Goal: Transaction & Acquisition: Purchase product/service

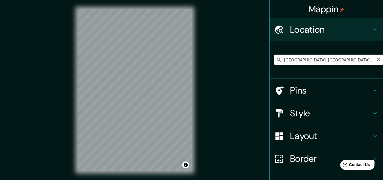
click at [374, 62] on input "Stuttgart, Baden-Wurtemberg, Alemania" at bounding box center [328, 59] width 109 height 10
type input "Stuttgart, Baden-Wurtemberg, Alemania"
click at [376, 59] on icon "Clear" at bounding box center [378, 59] width 5 height 5
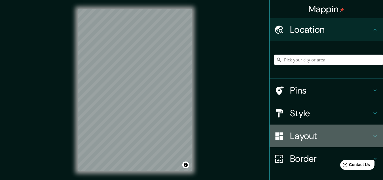
click at [290, 135] on h4 "Layout" at bounding box center [331, 135] width 82 height 11
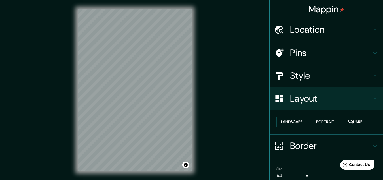
click at [295, 71] on h4 "Style" at bounding box center [331, 75] width 82 height 11
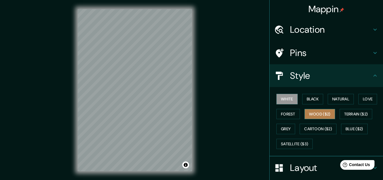
click at [312, 116] on button "Wood ($2)" at bounding box center [320, 114] width 31 height 10
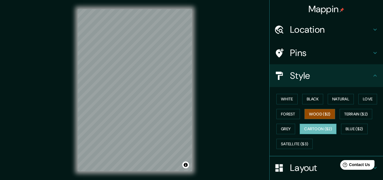
click at [309, 128] on button "Cartoon ($2)" at bounding box center [318, 128] width 37 height 10
click at [287, 128] on button "Grey" at bounding box center [286, 128] width 19 height 10
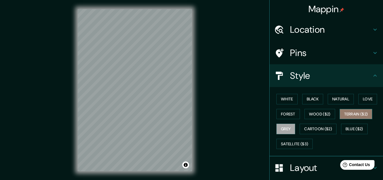
click at [349, 114] on button "Terrain ($2)" at bounding box center [356, 114] width 33 height 10
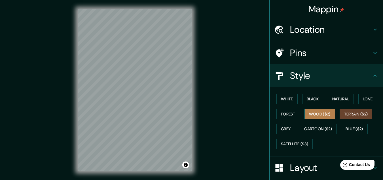
click at [318, 114] on button "Wood ($2)" at bounding box center [320, 114] width 31 height 10
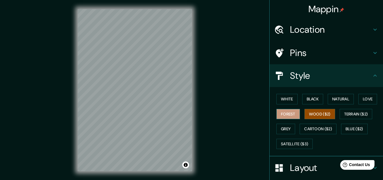
click at [277, 116] on button "Forest" at bounding box center [289, 114] width 24 height 10
click at [365, 101] on button "Love" at bounding box center [368, 99] width 19 height 10
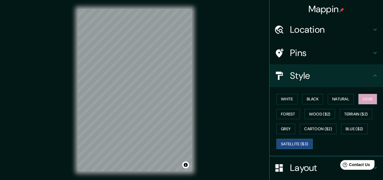
click at [277, 142] on button "Satellite ($3)" at bounding box center [295, 143] width 36 height 10
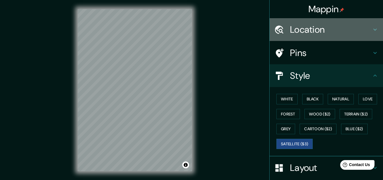
click at [310, 28] on h4 "Location" at bounding box center [331, 29] width 82 height 11
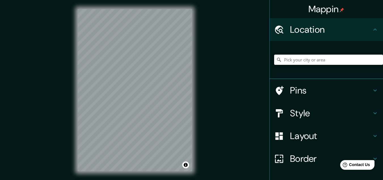
click at [330, 62] on input "Pick your city or area" at bounding box center [328, 59] width 109 height 10
paste input "Estadio Municipal de San Pedro Sac."
click at [368, 59] on input "Sacana, San Pedro, Departamento de Potosí, Bolivia" at bounding box center [328, 59] width 109 height 10
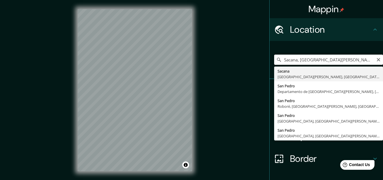
click at [363, 61] on input "Sacana, San Pedro, Departamento Bolivia" at bounding box center [328, 59] width 109 height 10
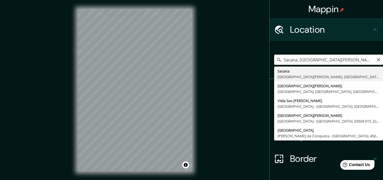
type input "Sacana, San Pedro, Departamento de Potosí, Bolivia"
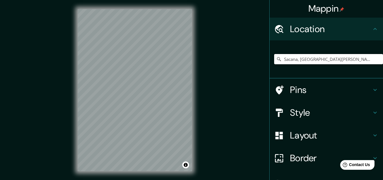
scroll to position [0, 0]
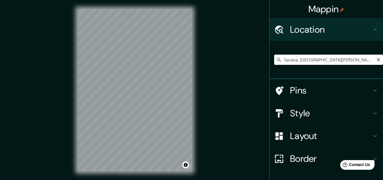
click at [368, 59] on input "Sacana, San Pedro, Departamento de Potosí, Bolivia" at bounding box center [328, 59] width 109 height 10
click at [377, 60] on icon "Clear" at bounding box center [378, 59] width 3 height 3
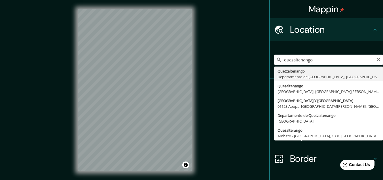
type input "Quetzaltenango, Departamento de Quetzaltenango, Guatemala"
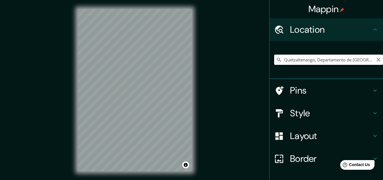
click at [377, 59] on icon "Clear" at bounding box center [378, 59] width 3 height 3
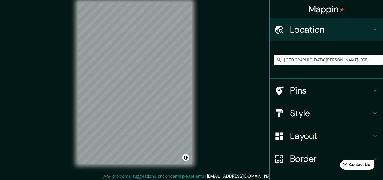
scroll to position [9, 0]
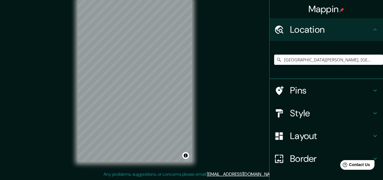
type input "San Marcos, Departamento de San Marcos, Guatemala"
click at [377, 59] on icon "Clear" at bounding box center [378, 59] width 3 height 3
paste input "Parque de San Pedro Sac. S.M"
type input "Smilde, Drente, Países Bajos"
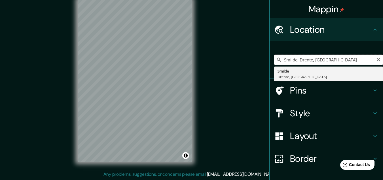
click at [372, 58] on input "Smilde, Drente, Países Bajos" at bounding box center [328, 59] width 109 height 10
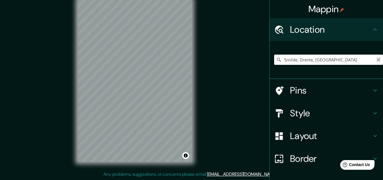
click at [376, 60] on icon "Clear" at bounding box center [378, 59] width 5 height 5
click at [338, 54] on div "Smilde Drente, Países Bajos" at bounding box center [328, 59] width 109 height 28
click at [328, 59] on input "Pick your city or area" at bounding box center [328, 59] width 109 height 10
paste input "San Juan Ostuncalco"
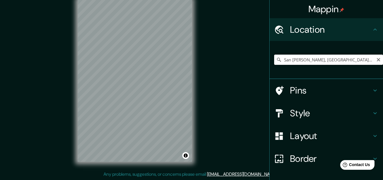
click at [319, 59] on input "San Juan Ostuncalco, Departamento de Quetzaltenango, Guatemala" at bounding box center [328, 59] width 109 height 10
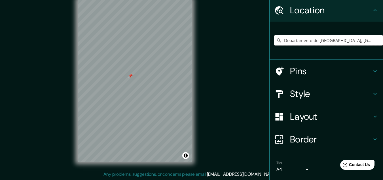
scroll to position [37, 0]
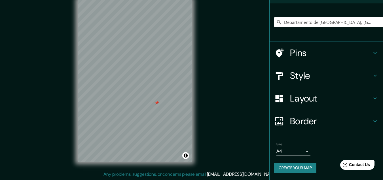
click at [291, 48] on h4 "Pins" at bounding box center [331, 52] width 82 height 11
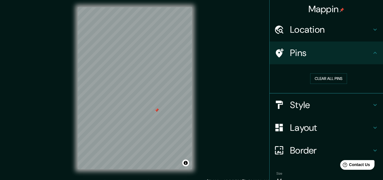
scroll to position [0, 0]
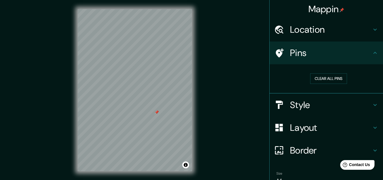
click at [293, 106] on h4 "Style" at bounding box center [331, 104] width 82 height 11
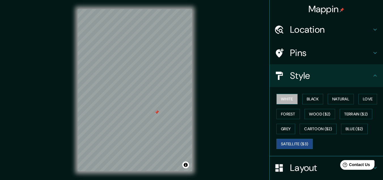
click at [284, 95] on button "White" at bounding box center [287, 99] width 21 height 10
click at [307, 32] on h4 "Location" at bounding box center [331, 29] width 82 height 11
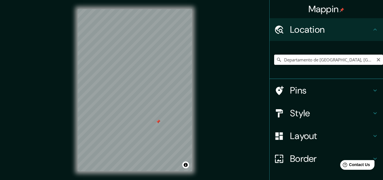
click at [363, 58] on input "Departamento de Quetzaltenango, Guatemala" at bounding box center [328, 59] width 109 height 10
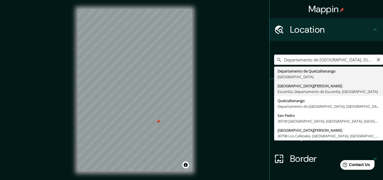
type input "Colonia San Pedro, Escuintla, Departamento de Escuintla, Guatemala"
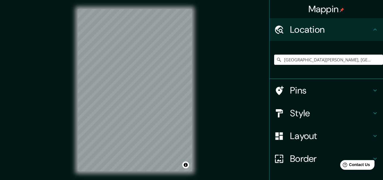
click at [303, 135] on h4 "Layout" at bounding box center [331, 135] width 82 height 11
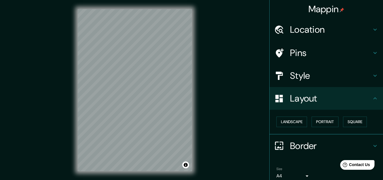
click at [290, 52] on h4 "Pins" at bounding box center [331, 52] width 82 height 11
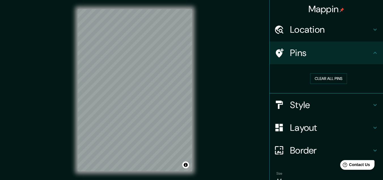
click at [290, 101] on h4 "Style" at bounding box center [331, 104] width 82 height 11
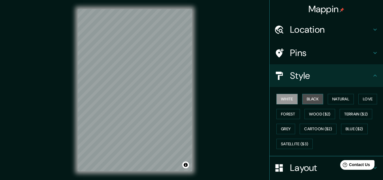
click at [311, 98] on button "Black" at bounding box center [312, 99] width 21 height 10
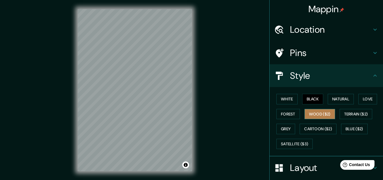
click at [315, 110] on button "Wood ($2)" at bounding box center [320, 114] width 31 height 10
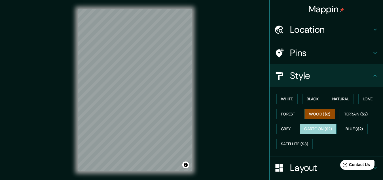
click at [304, 131] on button "Cartoon ($2)" at bounding box center [318, 128] width 37 height 10
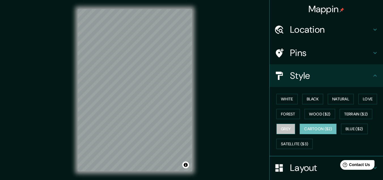
click at [284, 127] on button "Grey" at bounding box center [286, 128] width 19 height 10
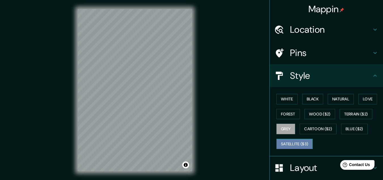
click at [288, 142] on button "Satellite ($3)" at bounding box center [295, 143] width 36 height 10
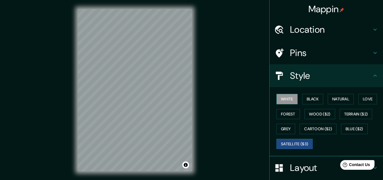
click at [287, 96] on button "White" at bounding box center [287, 99] width 21 height 10
click at [297, 32] on h4 "Location" at bounding box center [331, 29] width 82 height 11
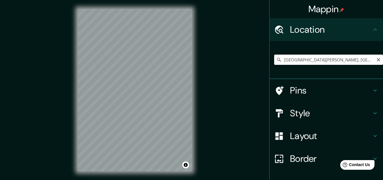
click at [336, 62] on input "Colonia San Pedro, Escuintla, Departamento de Escuintla, Guatemala" at bounding box center [328, 59] width 109 height 10
click at [377, 61] on input "Colonia San Pedro, Escuintla, Departamento de Escuintla, Guatemala" at bounding box center [328, 59] width 109 height 10
click at [377, 59] on icon "Clear" at bounding box center [378, 59] width 3 height 3
paste input "14.971996039493101, -91.77804435571007"
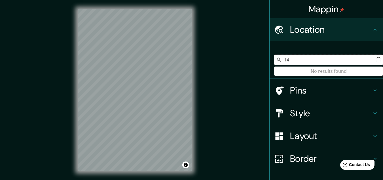
type input "1"
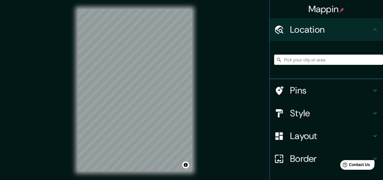
click at [319, 65] on div "No results found" at bounding box center [328, 59] width 109 height 28
click at [301, 60] on input "Pick your city or area" at bounding box center [328, 59] width 109 height 10
paste input "Estadio Municipal de San Pedro Sac."
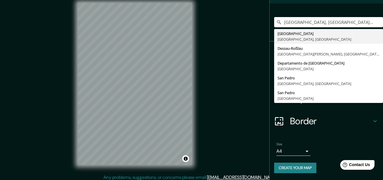
scroll to position [9, 0]
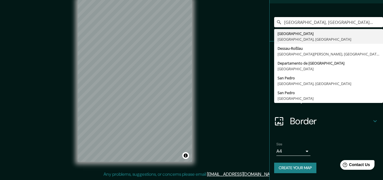
type input "Düsseldorf, Renania del Norte-Westfalia, Alemania"
click at [342, 115] on h4 "Border" at bounding box center [331, 120] width 82 height 11
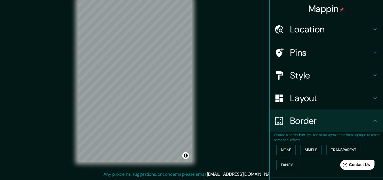
scroll to position [0, 0]
click at [290, 76] on h4 "Style" at bounding box center [331, 75] width 82 height 11
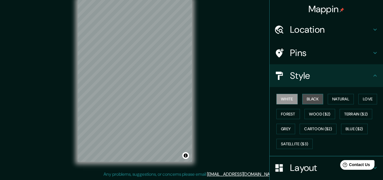
click at [310, 97] on button "Black" at bounding box center [312, 99] width 21 height 10
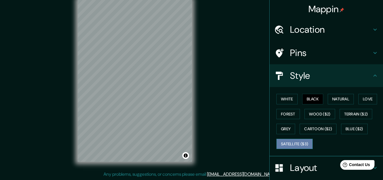
click at [286, 143] on button "Satellite ($3)" at bounding box center [295, 143] width 36 height 10
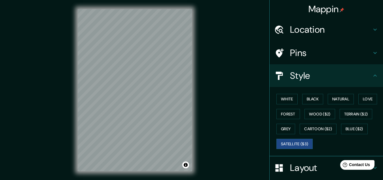
click at [333, 30] on h4 "Location" at bounding box center [331, 29] width 82 height 11
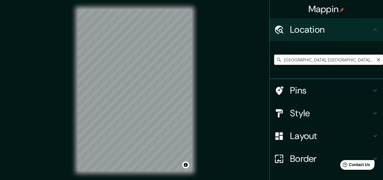
click at [301, 58] on input "Düsseldorf, Renania del Norte-Westfalia, Alemania" at bounding box center [328, 59] width 109 height 10
click at [376, 62] on icon "Clear" at bounding box center [378, 59] width 5 height 5
paste input "X6CC+PHJ, San Pedro Sacatepequez"
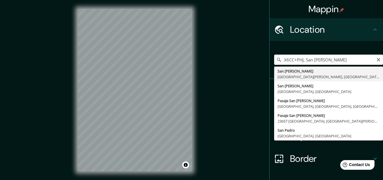
click at [299, 61] on input "X6CC+PHJ, San Pedro Sacatepequez" at bounding box center [328, 59] width 109 height 10
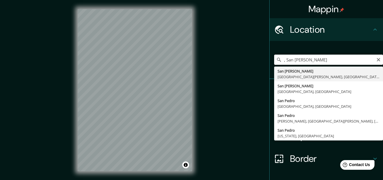
click at [282, 58] on input ", San Pedro Sacatepequez" at bounding box center [328, 59] width 109 height 10
click at [338, 61] on input "San Pedro Sacatepequez" at bounding box center [328, 59] width 109 height 10
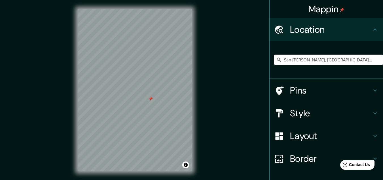
type input "San Pedro Sacatepéquez, Departamento de San Marcos, Guatemala"
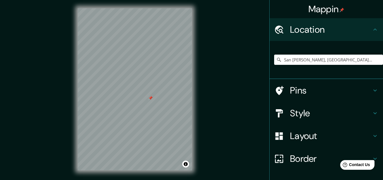
scroll to position [2, 0]
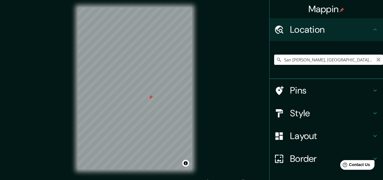
click at [377, 60] on icon "Clear" at bounding box center [378, 59] width 3 height 3
paste input "<?xml version="1.0" encoding="UTF-8"?> <kml xmlns="http://www.opengis.net/kml/2…"
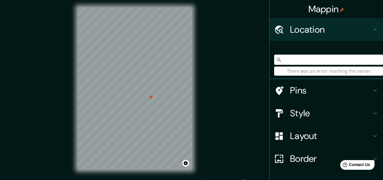
type input "<?xml version="1.0" encoding="UTF-8"?> <kml xmlns="http://www.opengis.net/kml/2…"
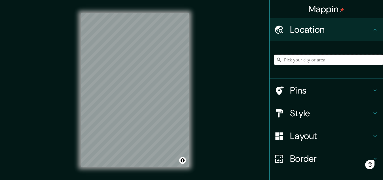
click at [319, 60] on input "Pick your city or area" at bounding box center [328, 59] width 109 height 10
click at [319, 61] on input "Pick your city or area" at bounding box center [328, 59] width 109 height 10
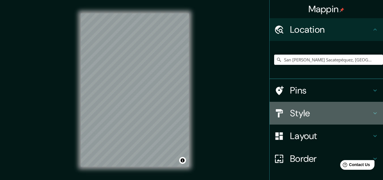
click at [293, 115] on h4 "Style" at bounding box center [331, 112] width 82 height 11
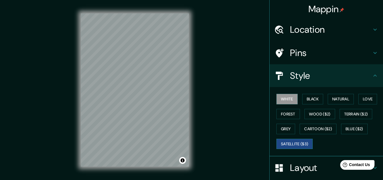
click at [284, 142] on button "Satellite ($3)" at bounding box center [295, 143] width 36 height 10
click at [284, 101] on button "White" at bounding box center [287, 99] width 21 height 10
click at [291, 144] on button "Satellite ($3)" at bounding box center [295, 143] width 36 height 10
drag, startPoint x: 283, startPoint y: 95, endPoint x: 280, endPoint y: 99, distance: 4.8
click at [280, 98] on button "White" at bounding box center [287, 99] width 21 height 10
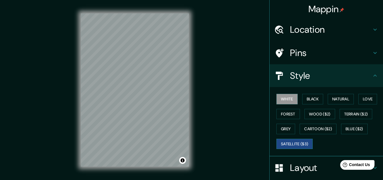
click at [283, 141] on button "Satellite ($3)" at bounding box center [295, 143] width 36 height 10
click at [283, 96] on button "White" at bounding box center [287, 99] width 21 height 10
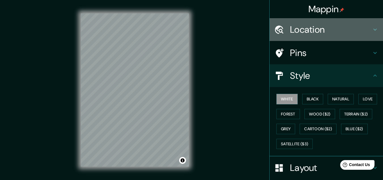
click at [310, 32] on h4 "Location" at bounding box center [331, 29] width 82 height 11
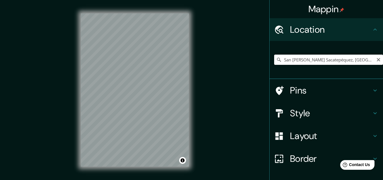
click at [367, 58] on input "San Pedro Sacatepéquez, Departamento de Guatemala, Guatemala" at bounding box center [328, 59] width 109 height 10
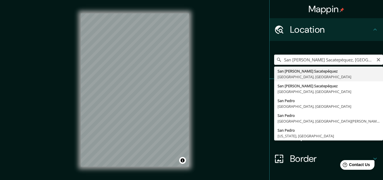
type input "San Pedro Sacatepéquez, Departamento de San Marcos, Guatemala"
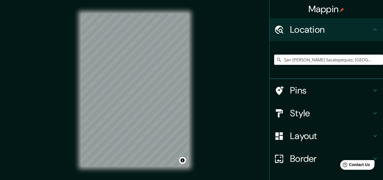
click at [298, 160] on h4 "Border" at bounding box center [331, 158] width 82 height 11
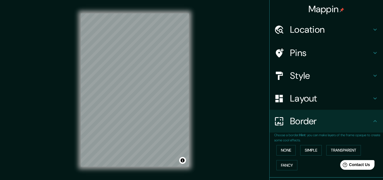
click at [294, 100] on h4 "Layout" at bounding box center [331, 97] width 82 height 11
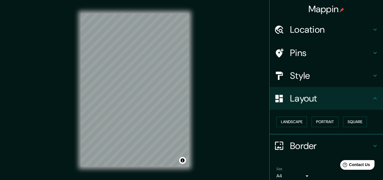
click at [294, 76] on h4 "Style" at bounding box center [331, 75] width 82 height 11
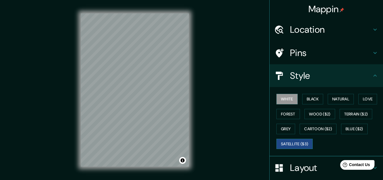
click at [291, 142] on button "Satellite ($3)" at bounding box center [295, 143] width 36 height 10
click at [289, 98] on button "White" at bounding box center [287, 99] width 21 height 10
click at [287, 140] on button "Satellite ($3)" at bounding box center [295, 143] width 36 height 10
click at [295, 146] on button "Satellite ($3)" at bounding box center [295, 143] width 36 height 10
click at [289, 99] on button "White" at bounding box center [287, 99] width 21 height 10
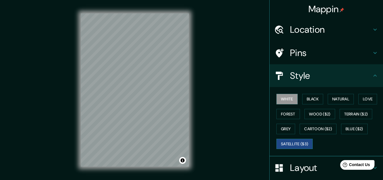
click at [291, 144] on button "Satellite ($3)" at bounding box center [295, 143] width 36 height 10
click at [282, 99] on button "White" at bounding box center [287, 99] width 21 height 10
click at [299, 142] on button "Satellite ($3)" at bounding box center [295, 143] width 36 height 10
click at [286, 99] on button "White" at bounding box center [287, 99] width 21 height 10
click at [287, 142] on button "Satellite ($3)" at bounding box center [295, 143] width 36 height 10
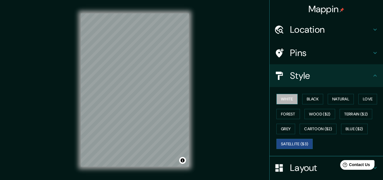
click at [285, 100] on button "White" at bounding box center [287, 99] width 21 height 10
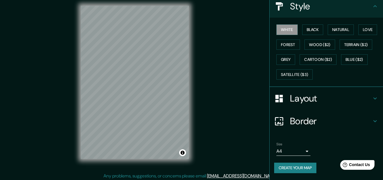
scroll to position [9, 0]
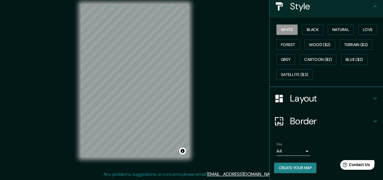
click at [302, 150] on body "Mappin Location San Pedro Sacatepéquez, Departamento de San Marcos, Guatemala P…" at bounding box center [191, 81] width 383 height 180
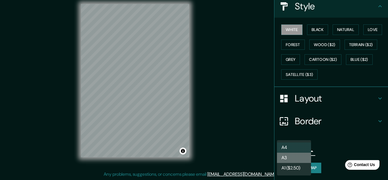
click at [284, 158] on li "A3" at bounding box center [294, 157] width 34 height 10
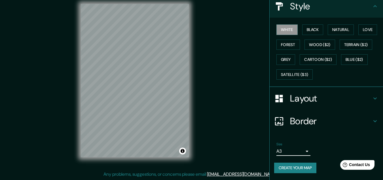
click at [306, 150] on body "Mappin Location San Pedro Sacatepéquez, Departamento de San Marcos, Guatemala P…" at bounding box center [191, 81] width 383 height 180
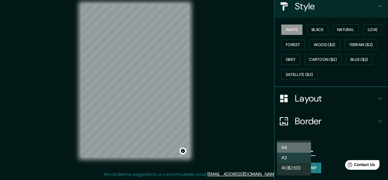
click at [292, 149] on li "A4" at bounding box center [294, 147] width 34 height 10
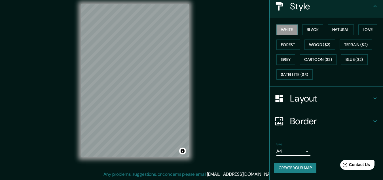
click at [301, 150] on body "Mappin Location San Pedro Sacatepéquez, Departamento de San Marcos, Guatemala P…" at bounding box center [191, 81] width 383 height 180
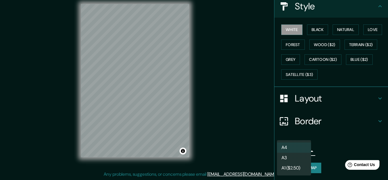
click at [291, 159] on li "A3" at bounding box center [294, 157] width 34 height 10
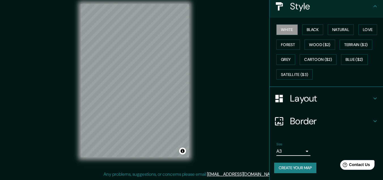
click at [300, 169] on button "Create your map" at bounding box center [295, 167] width 42 height 10
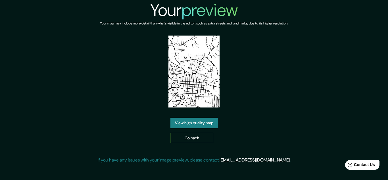
click at [206, 120] on link "View high quality map" at bounding box center [193, 122] width 47 height 10
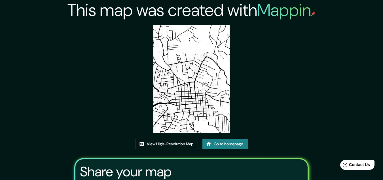
click at [200, 111] on img at bounding box center [191, 79] width 76 height 108
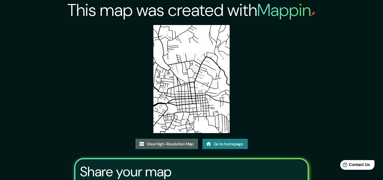
click at [161, 142] on link "View High-Resolution Map" at bounding box center [167, 143] width 62 height 10
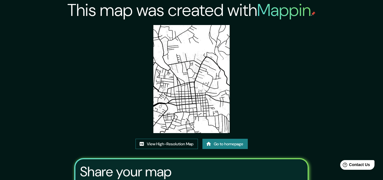
click at [176, 142] on link "View High-Resolution Map" at bounding box center [167, 143] width 62 height 10
click at [344, 89] on div "This map was created with Mappin View High-Resolution Map Go to homepage Share …" at bounding box center [191, 121] width 383 height 243
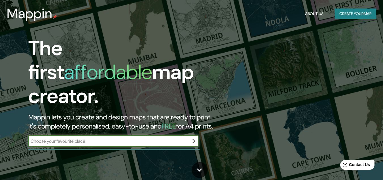
click at [193, 137] on icon "button" at bounding box center [193, 140] width 7 height 7
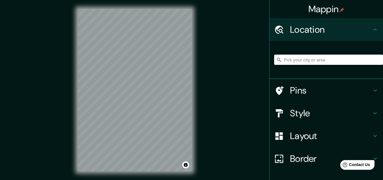
click at [321, 55] on div at bounding box center [328, 59] width 109 height 28
click at [319, 57] on input "Pick your city or area" at bounding box center [328, 59] width 109 height 10
click at [316, 59] on input "Pick your city or area" at bounding box center [328, 59] width 109 height 10
click at [302, 55] on input "Pick your city or area" at bounding box center [328, 59] width 109 height 10
click at [296, 63] on input "Pick your city or area" at bounding box center [328, 59] width 109 height 10
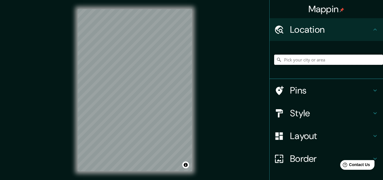
paste input "Municipal de [GEOGRAPHIC_DATA][PERSON_NAME]"
click at [371, 59] on input "[GEOGRAPHIC_DATA][PERSON_NAME], [GEOGRAPHIC_DATA], [GEOGRAPHIC_DATA]" at bounding box center [328, 59] width 109 height 10
type input "[GEOGRAPHIC_DATA][PERSON_NAME], [GEOGRAPHIC_DATA], [GEOGRAPHIC_DATA]"
click at [377, 60] on icon "Clear" at bounding box center [378, 59] width 3 height 3
